Goal: Navigation & Orientation: Go to known website

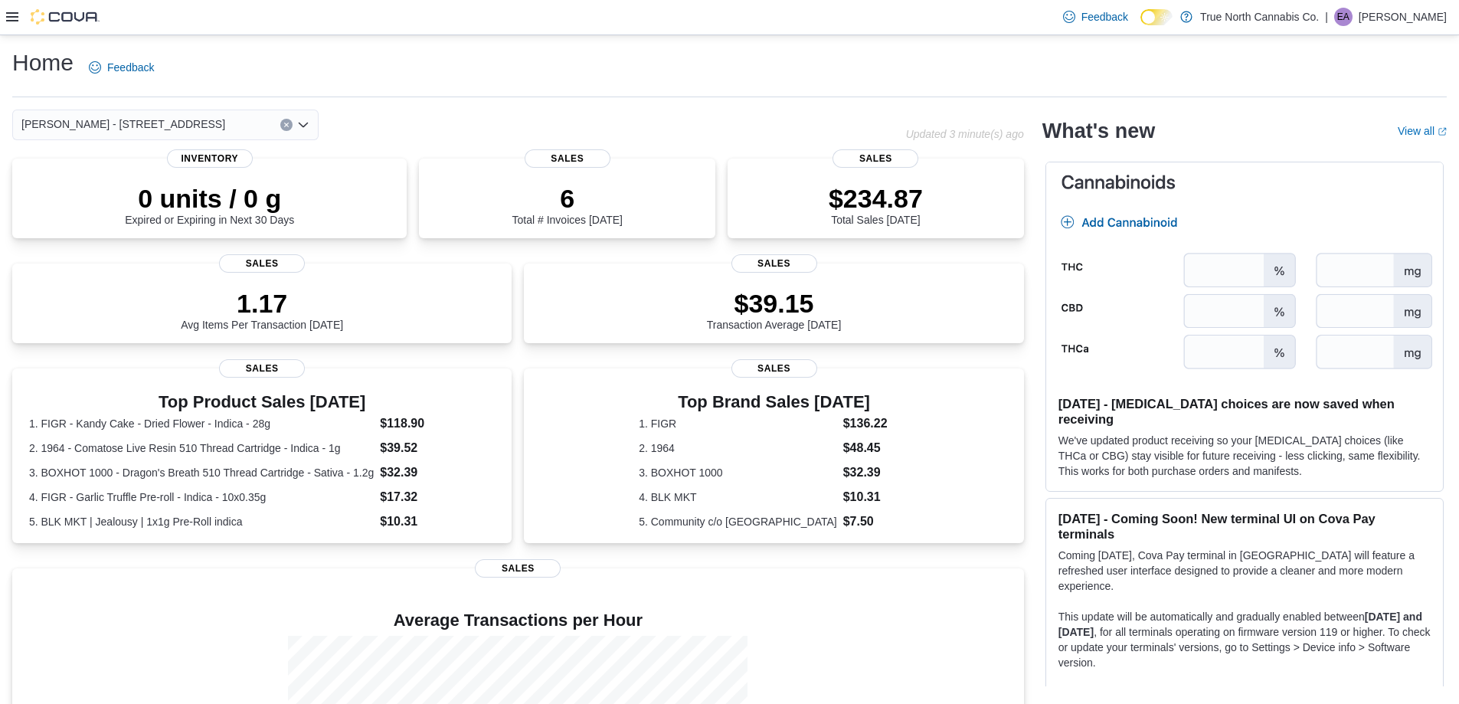
click at [10, 14] on icon at bounding box center [12, 16] width 12 height 9
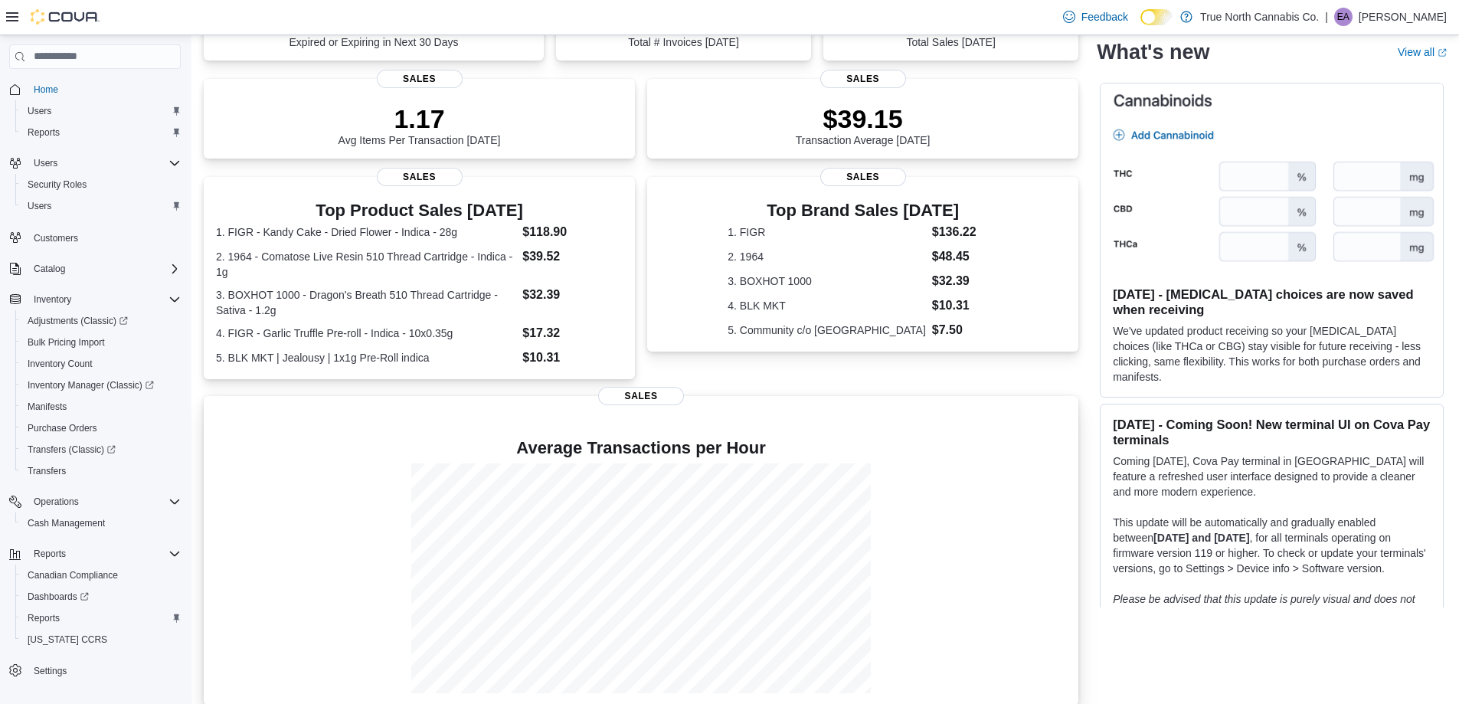
scroll to position [193, 0]
